Goal: Navigation & Orientation: Find specific page/section

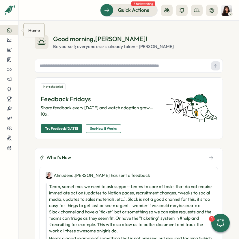
click at [12, 30] on div at bounding box center [9, 30] width 9 height 5
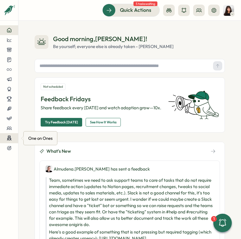
click at [10, 137] on icon at bounding box center [9, 137] width 2 height 2
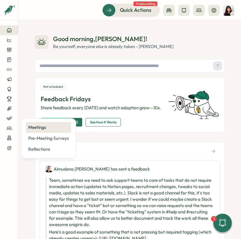
click at [32, 128] on div "Meetings" at bounding box center [48, 127] width 41 height 6
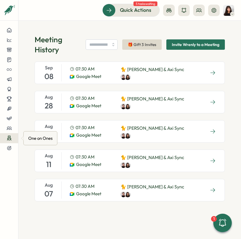
click at [11, 139] on icon at bounding box center [9, 138] width 5 height 5
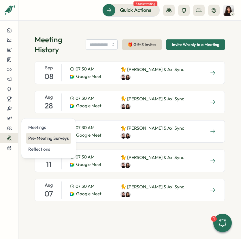
click at [41, 139] on div "Pre-Meeting Surveys" at bounding box center [48, 138] width 41 height 6
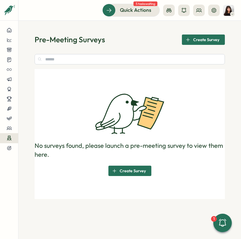
click at [7, 137] on icon at bounding box center [9, 138] width 5 height 5
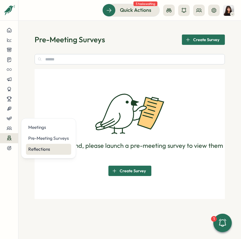
click at [44, 153] on div "Reflections" at bounding box center [48, 149] width 45 height 11
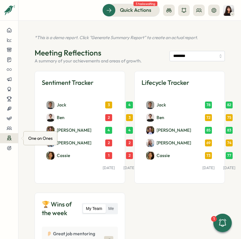
click at [9, 137] on icon at bounding box center [9, 138] width 5 height 5
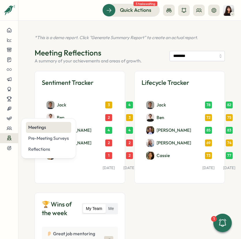
click at [33, 130] on div "Meetings" at bounding box center [48, 127] width 41 height 6
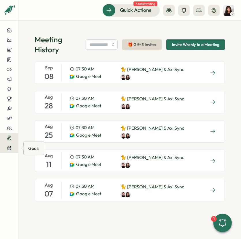
click at [13, 147] on div at bounding box center [9, 148] width 9 height 5
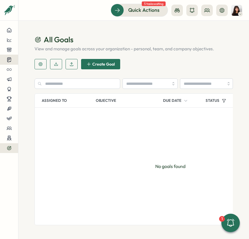
click at [7, 62] on icon at bounding box center [9, 59] width 5 height 5
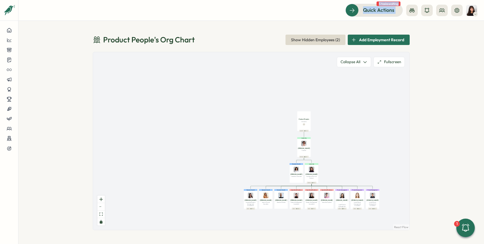
drag, startPoint x: 219, startPoint y: 31, endPoint x: 210, endPoint y: 9, distance: 23.4
click at [210, 9] on div "Quick Actions 5 tasks waiting Product People 's Org Chart Show Hidden Employees…" at bounding box center [250, 122] width 465 height 244
click at [421, 47] on div "Product People 's Org Chart Show Hidden Employees ( 2 ) Add Employment Record P…" at bounding box center [250, 132] width 465 height 223
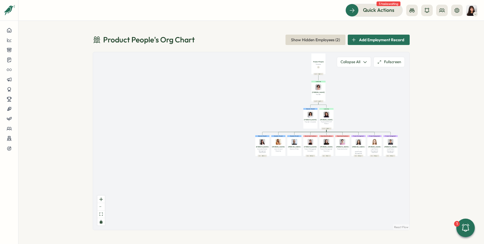
click at [314, 39] on span "Show Hidden Employees ( 2 )" at bounding box center [315, 40] width 49 height 10
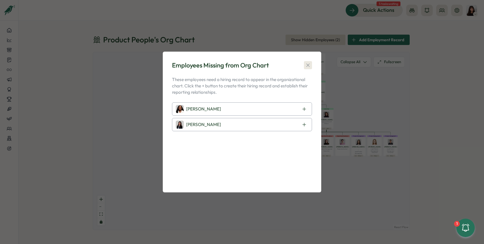
click at [311, 61] on button "button" at bounding box center [308, 65] width 8 height 8
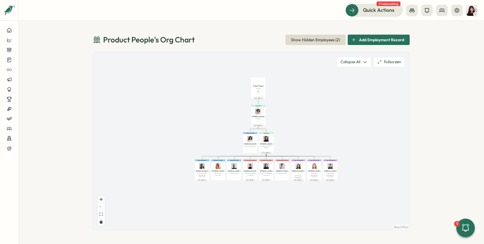
drag, startPoint x: 356, startPoint y: 93, endPoint x: 296, endPoint y: 118, distance: 64.9
click at [296, 118] on div "Product People Company 37 1 Leadership Mirela M. Founder 36 2 Demand / Growth V…" at bounding box center [251, 140] width 316 height 177
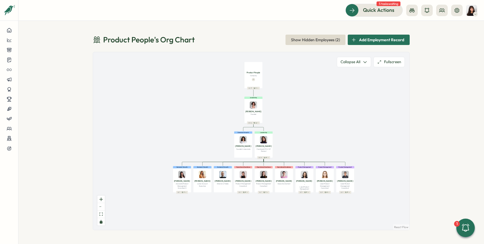
click at [49, 162] on div "Product People 's Org Chart Show Hidden Employees ( 2 ) Add Employment Record P…" at bounding box center [250, 132] width 465 height 223
